Goal: Task Accomplishment & Management: Use online tool/utility

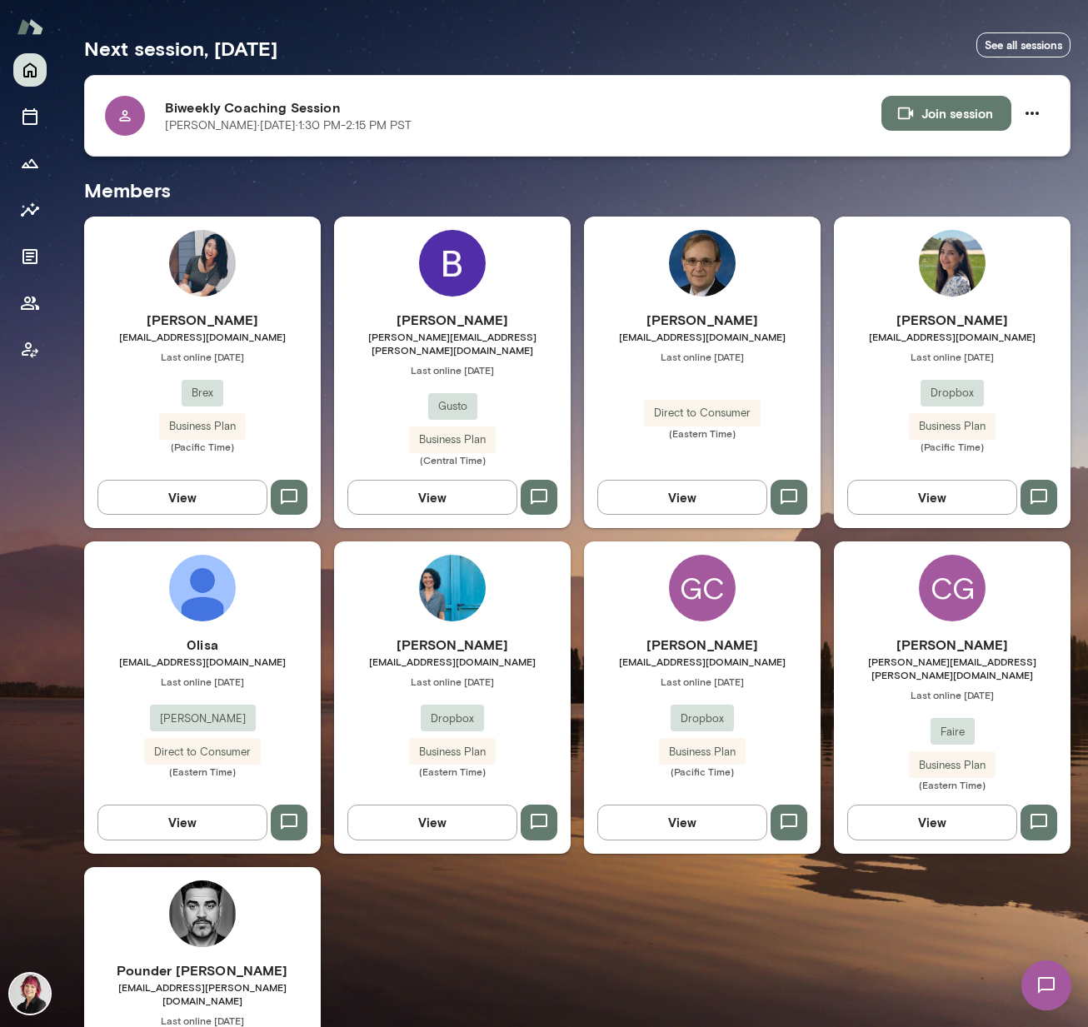
scroll to position [316, 0]
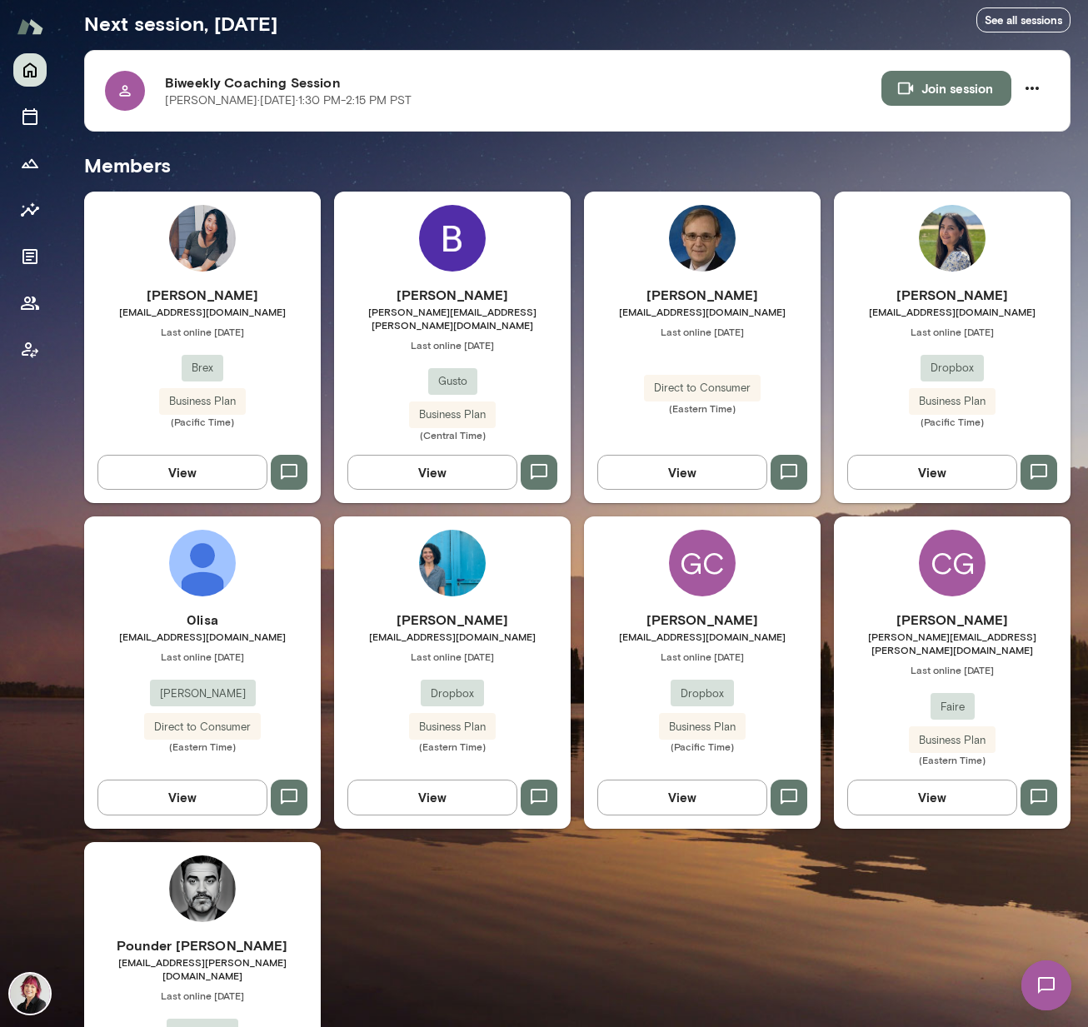
click at [712, 587] on div "GC Grace Cho gracecho@dropbox.com Last online July 30 Dropbox Business Plan (Pa…" at bounding box center [702, 673] width 237 height 312
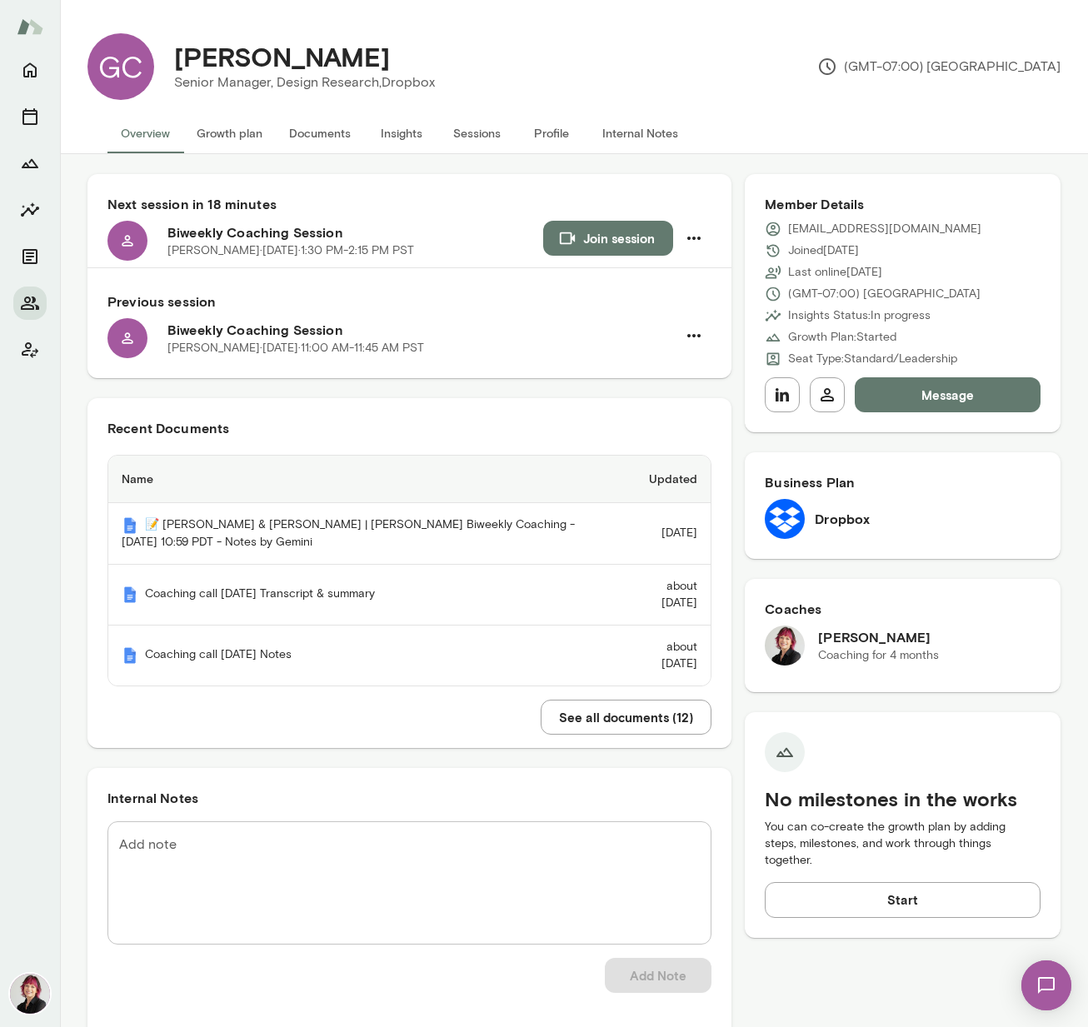
click at [402, 139] on button "Insights" at bounding box center [401, 133] width 75 height 40
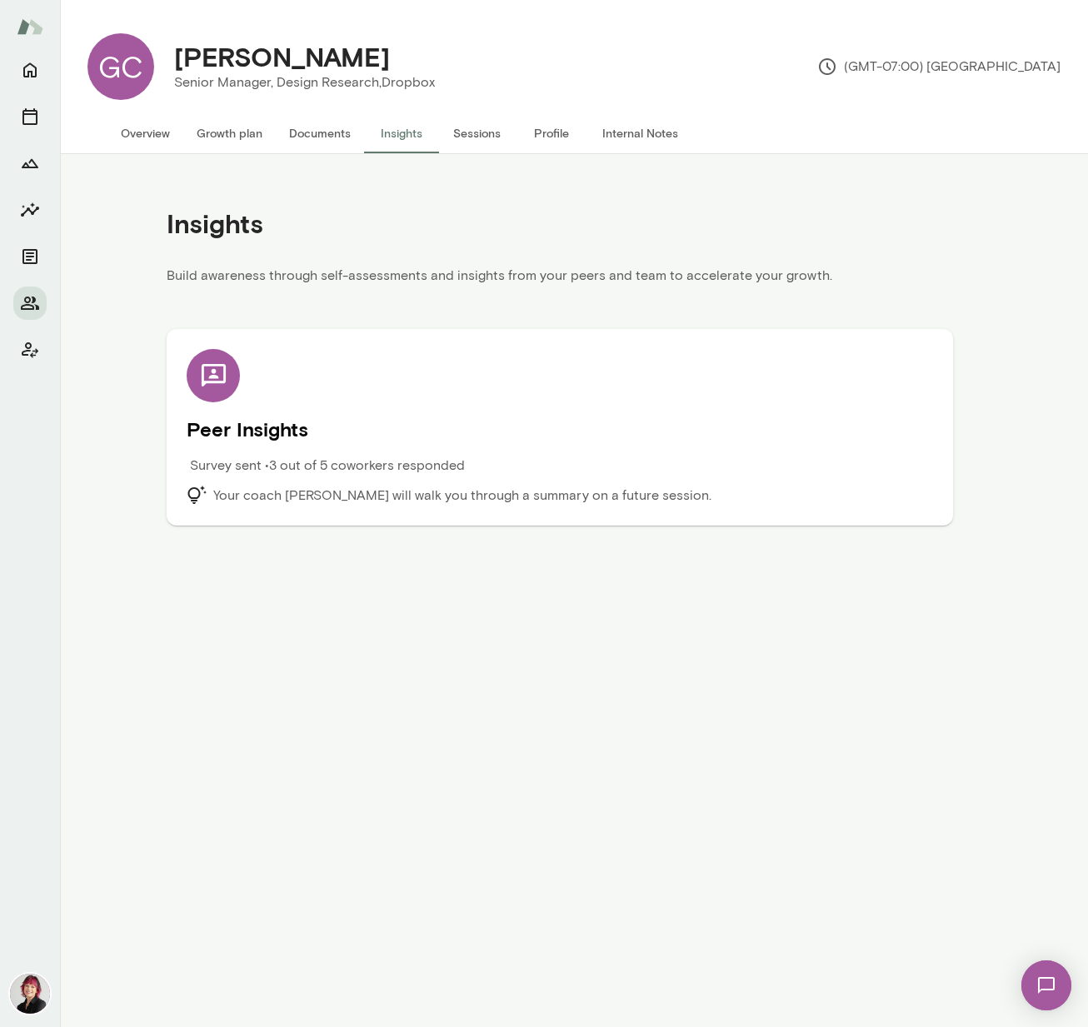
click at [487, 497] on p "Your coach Leigh Allen-Arredondo will walk you through a summary on a future se…" at bounding box center [462, 496] width 498 height 20
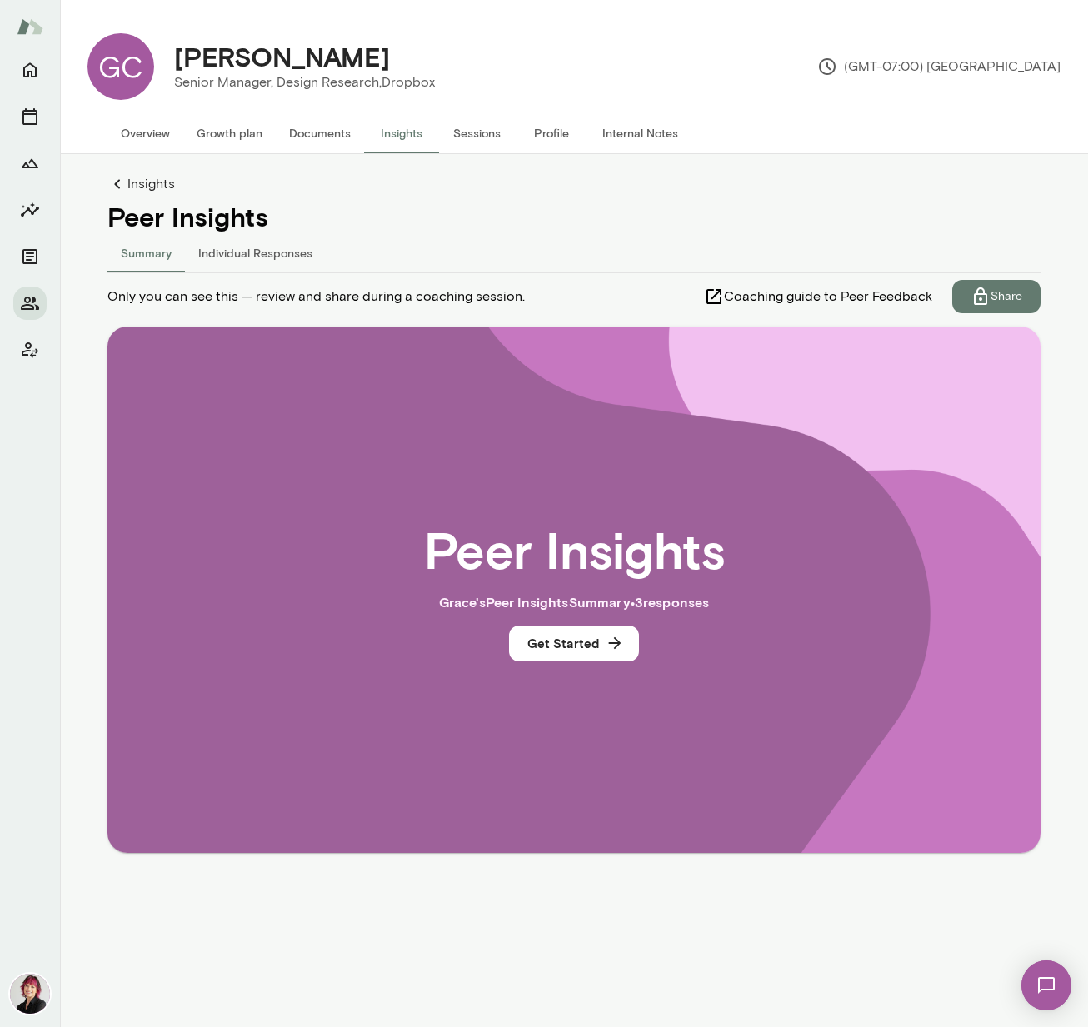
click at [794, 297] on span "Coaching guide to Peer Feedback" at bounding box center [828, 297] width 208 height 20
click at [1007, 294] on p "Share" at bounding box center [1007, 296] width 32 height 17
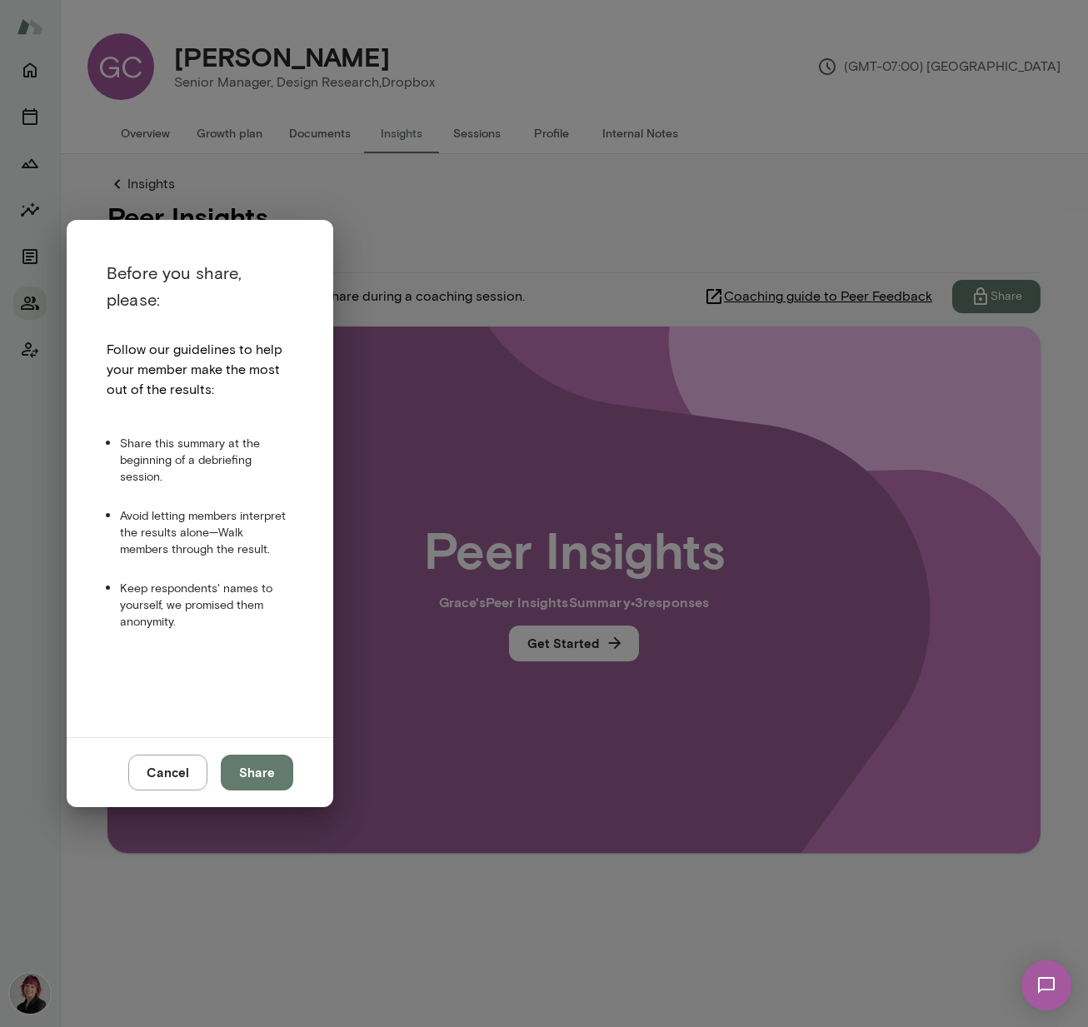
click at [167, 769] on button "Cancel" at bounding box center [167, 772] width 79 height 35
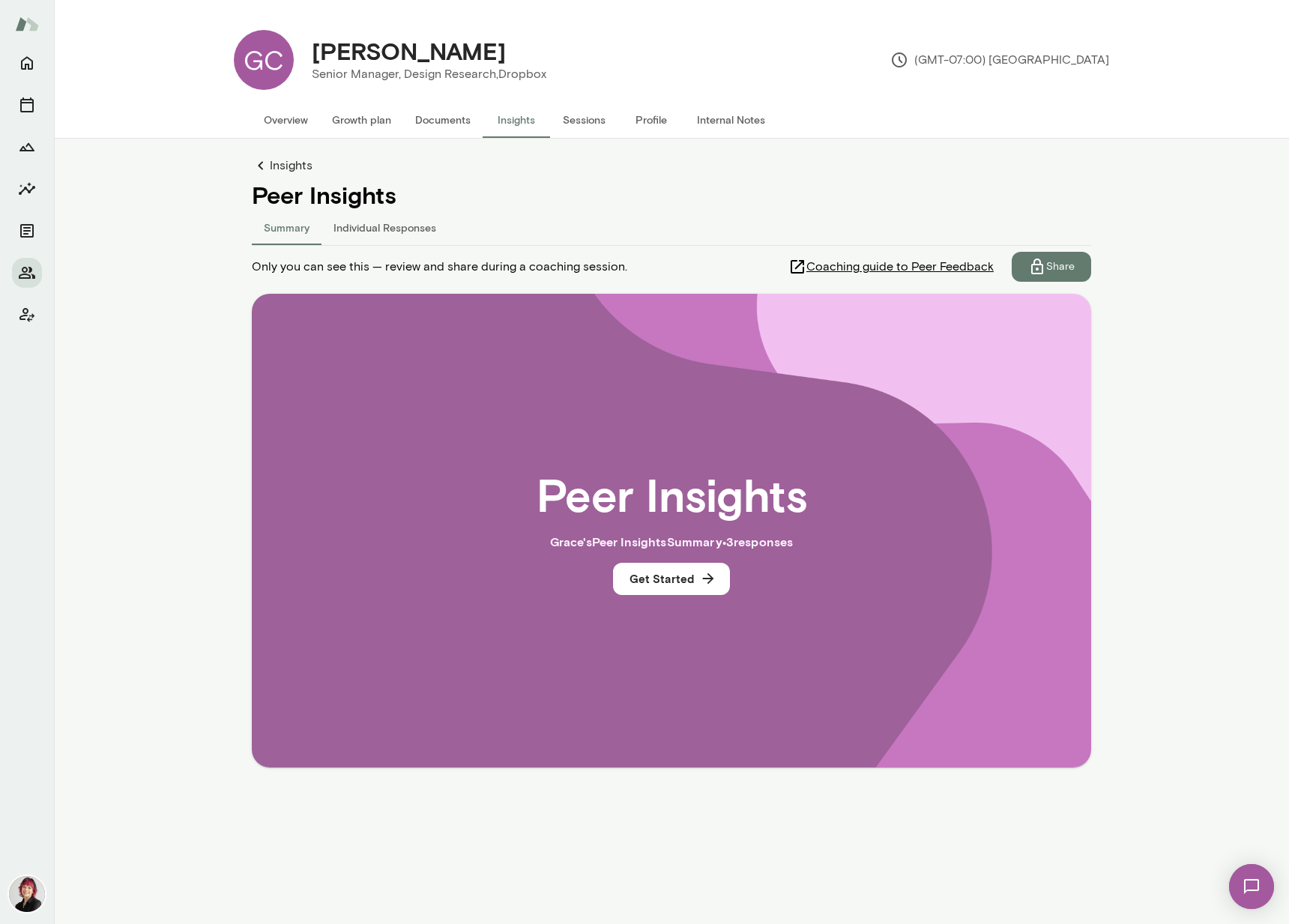
click at [299, 123] on button "Overview" at bounding box center [286, 120] width 68 height 36
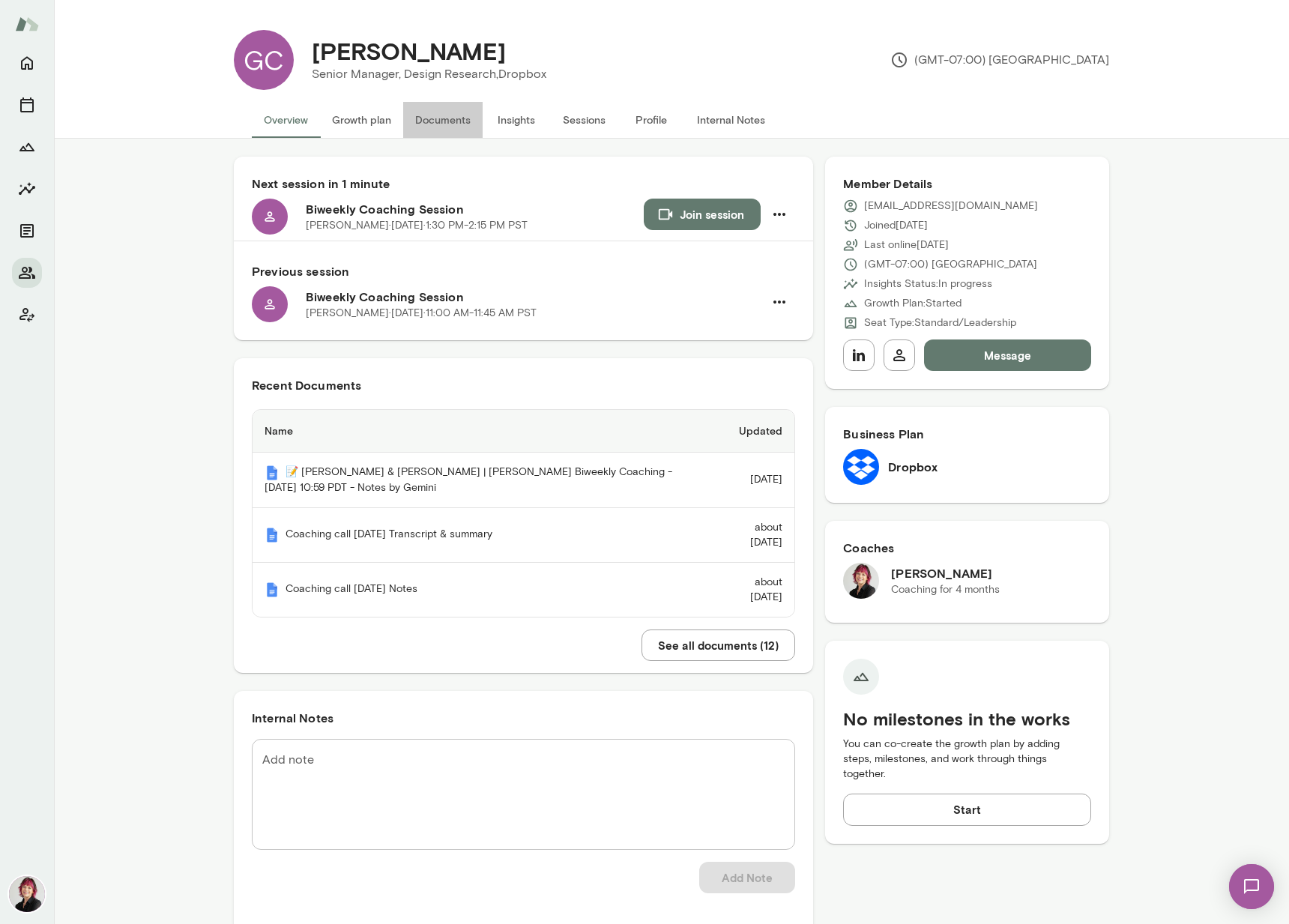
click at [438, 124] on button "Documents" at bounding box center [443, 120] width 79 height 36
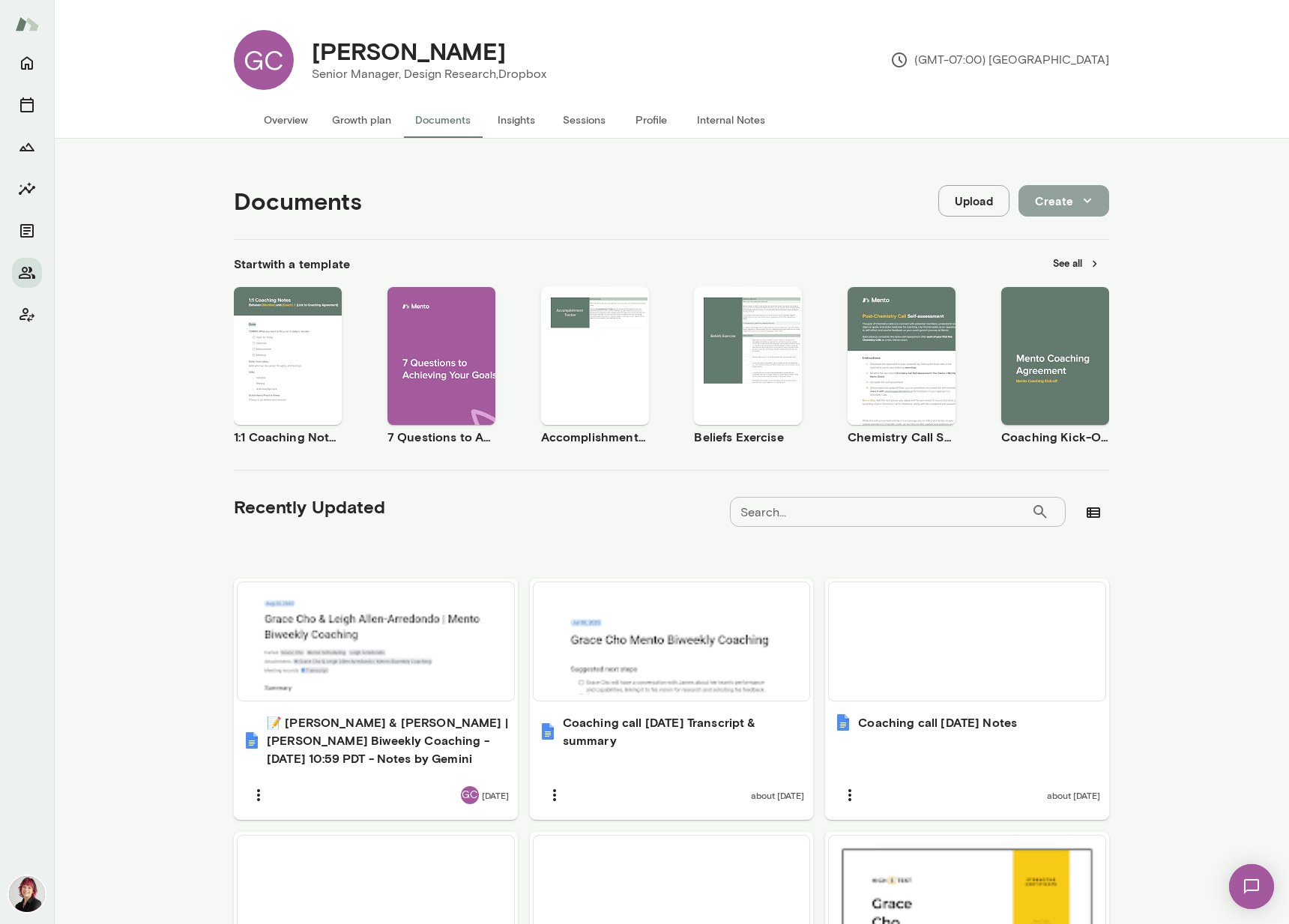
click at [978, 204] on button "Create" at bounding box center [1063, 201] width 91 height 31
click at [978, 257] on li "Spreadsheet" at bounding box center [1079, 263] width 116 height 27
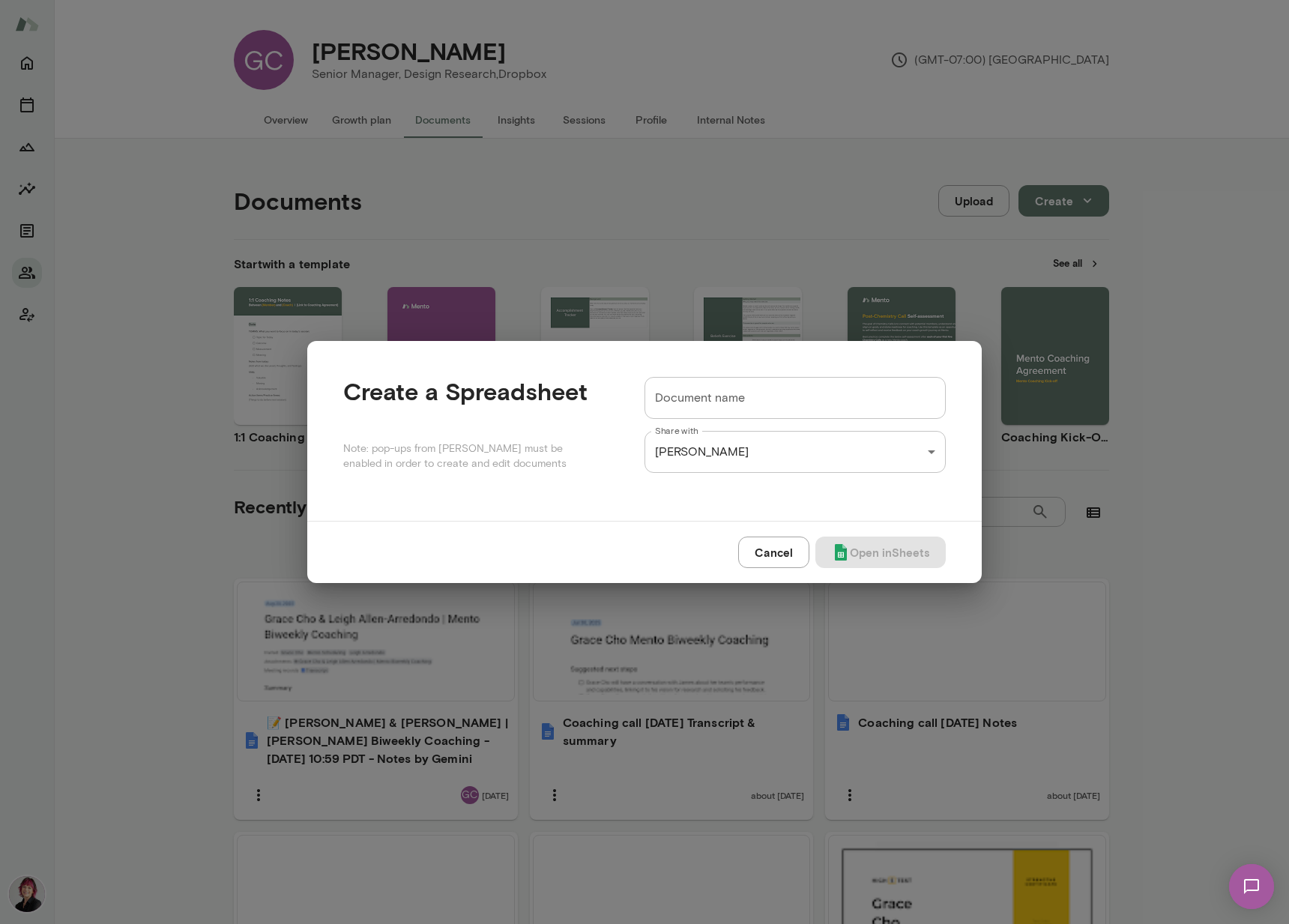
click at [879, 398] on input "Document name" at bounding box center [795, 398] width 301 height 42
type input "**********"
click at [886, 545] on button "Open in Sheets" at bounding box center [881, 552] width 130 height 31
